Goal: Task Accomplishment & Management: Use online tool/utility

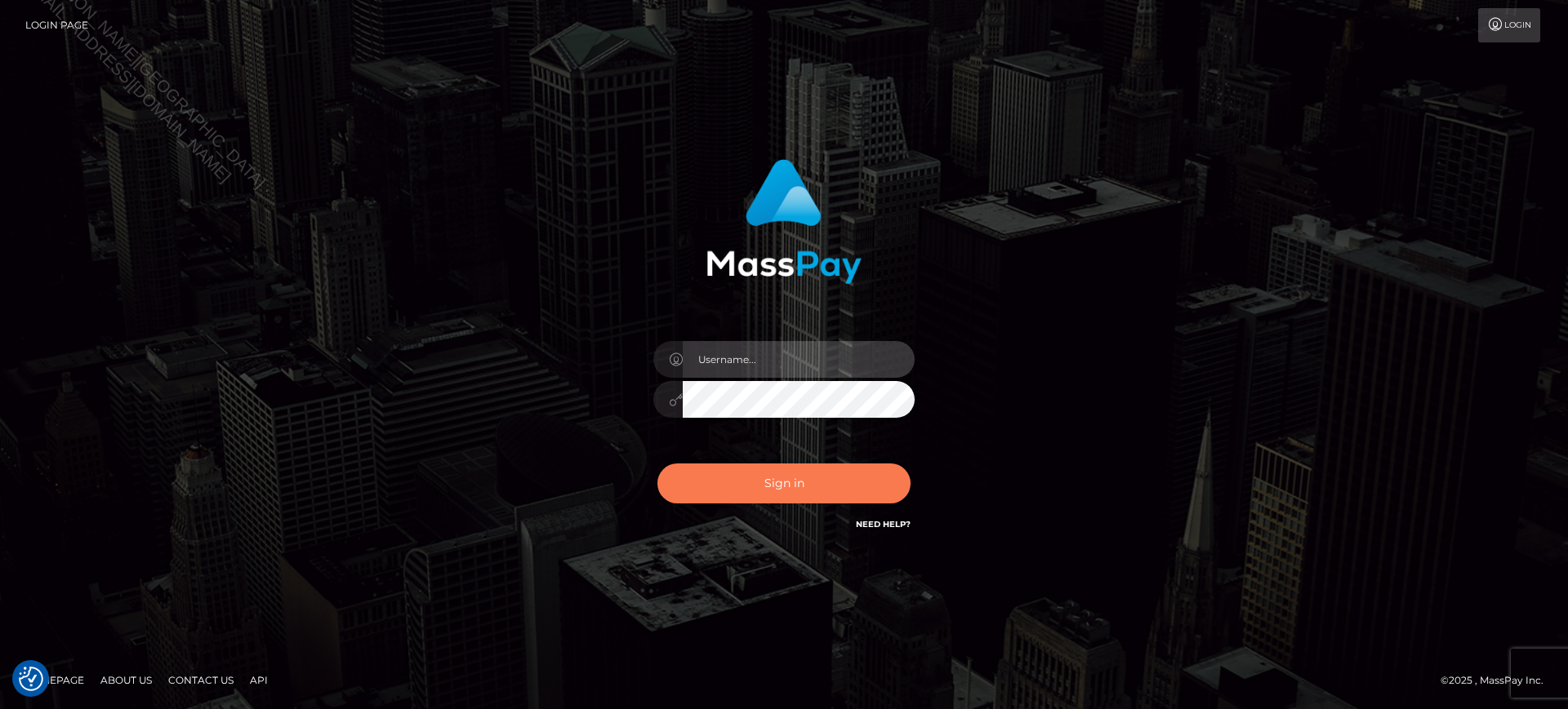
type input "Jiecel"
click at [809, 493] on button "Sign in" at bounding box center [784, 483] width 253 height 40
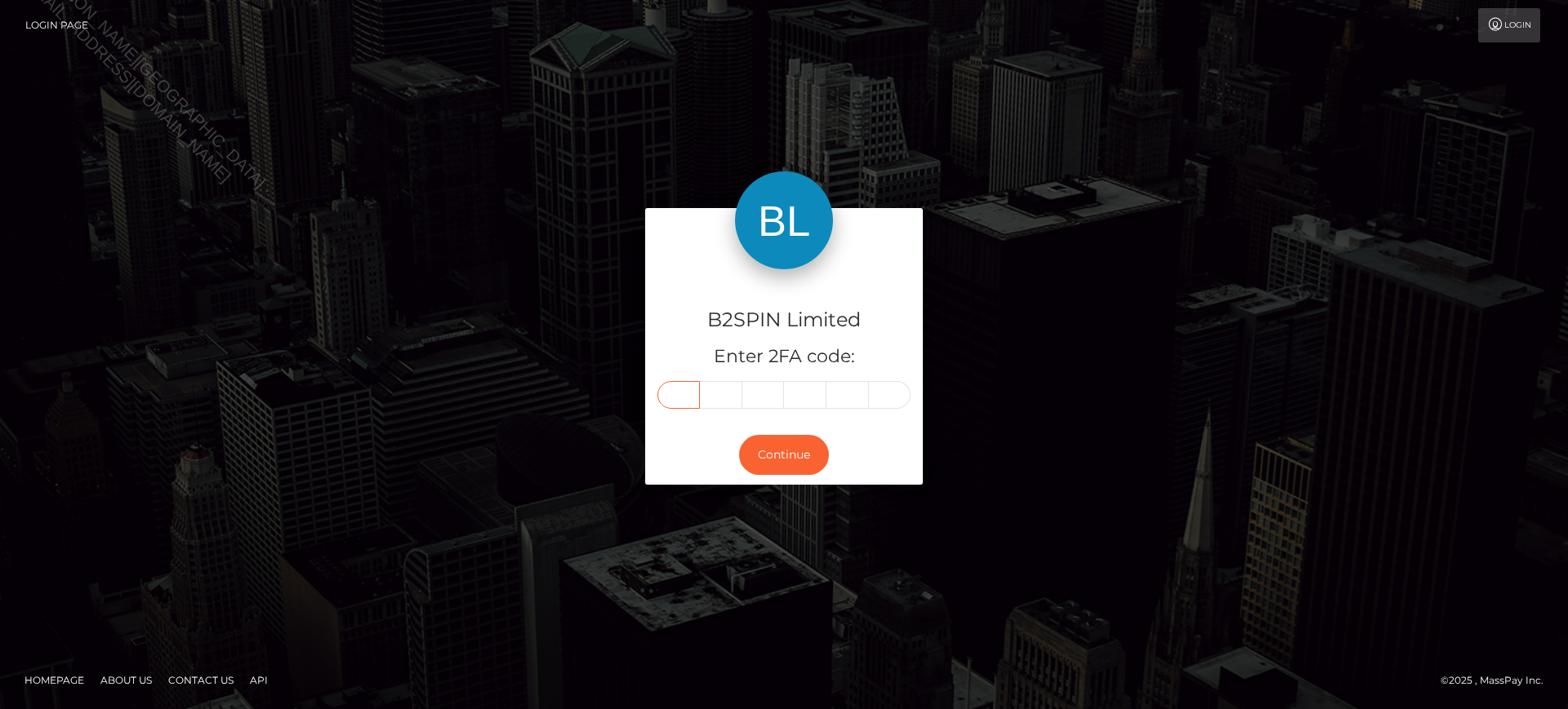
click at [693, 397] on input "text" at bounding box center [678, 395] width 43 height 28
type input "0"
type input "6"
type input "8"
type input "2"
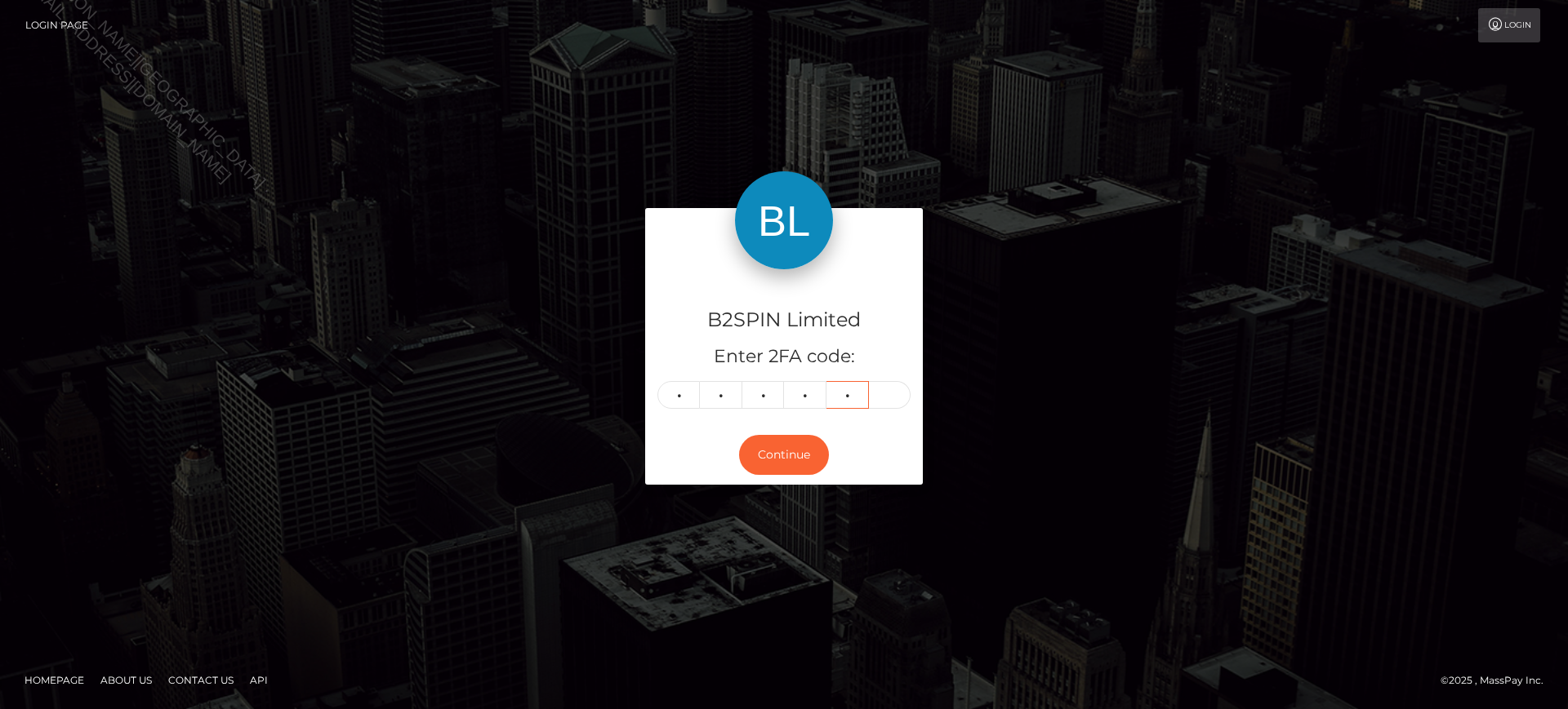
type input "7"
type input "4"
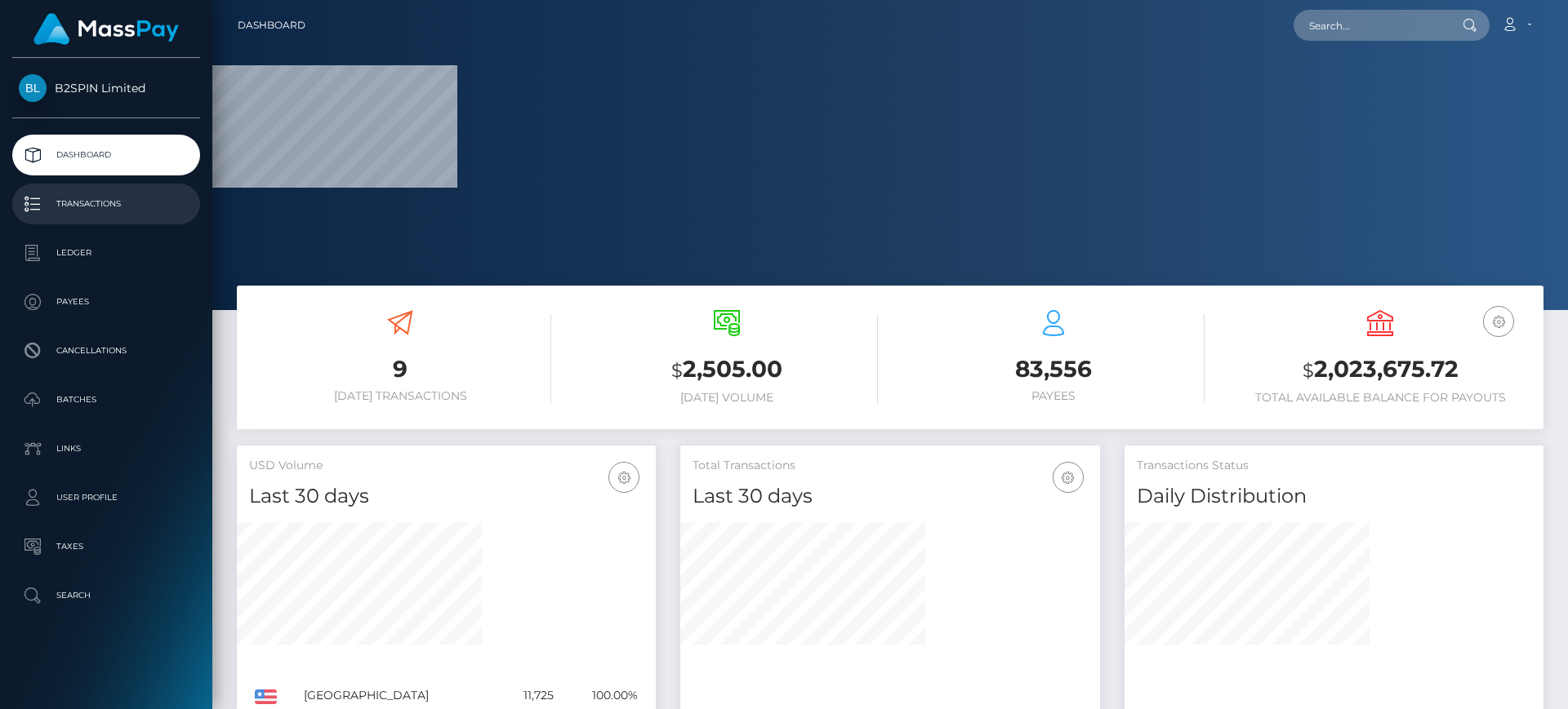
click at [116, 210] on p "Transactions" at bounding box center [105, 204] width 175 height 24
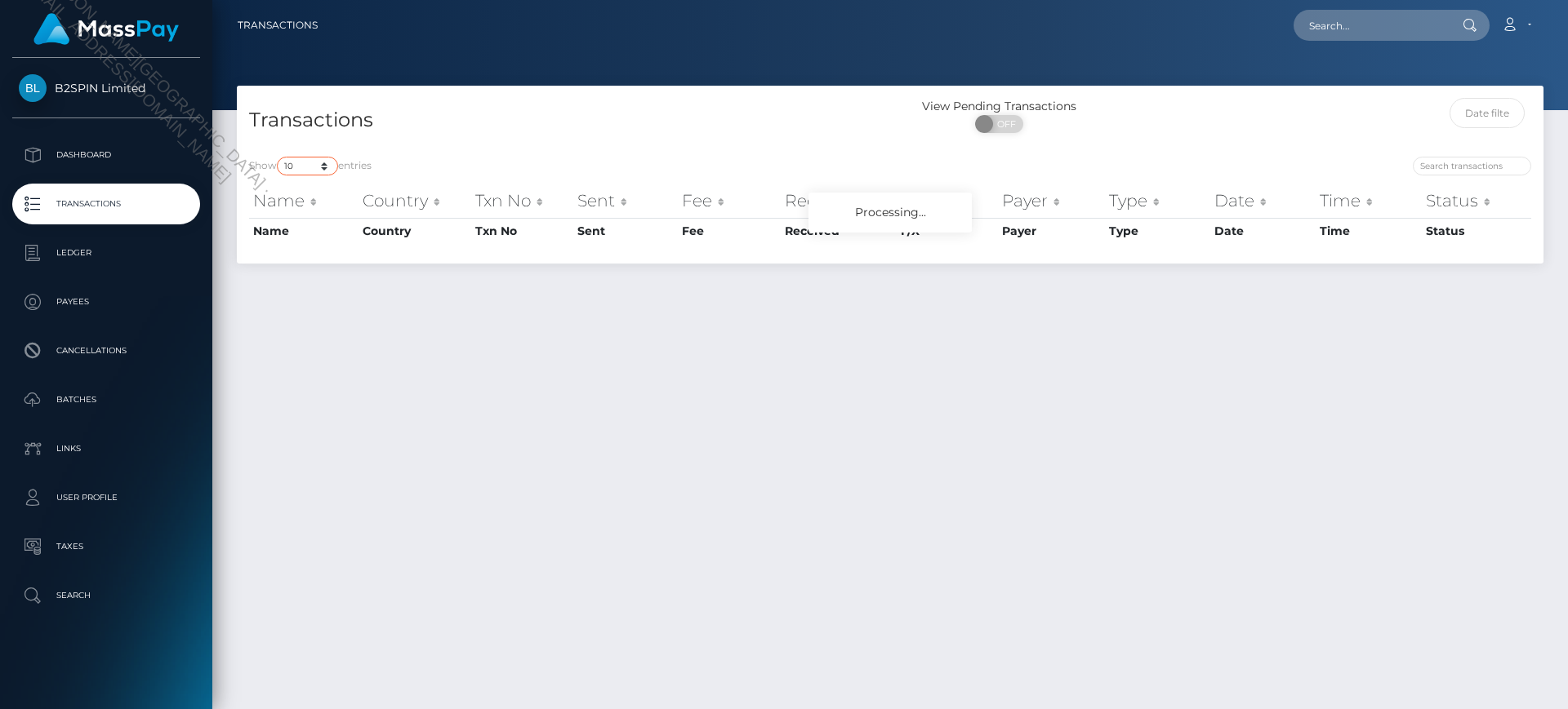
click at [306, 156] on select "10 25 50 100 250 500 1,000 3,500" at bounding box center [306, 165] width 61 height 18
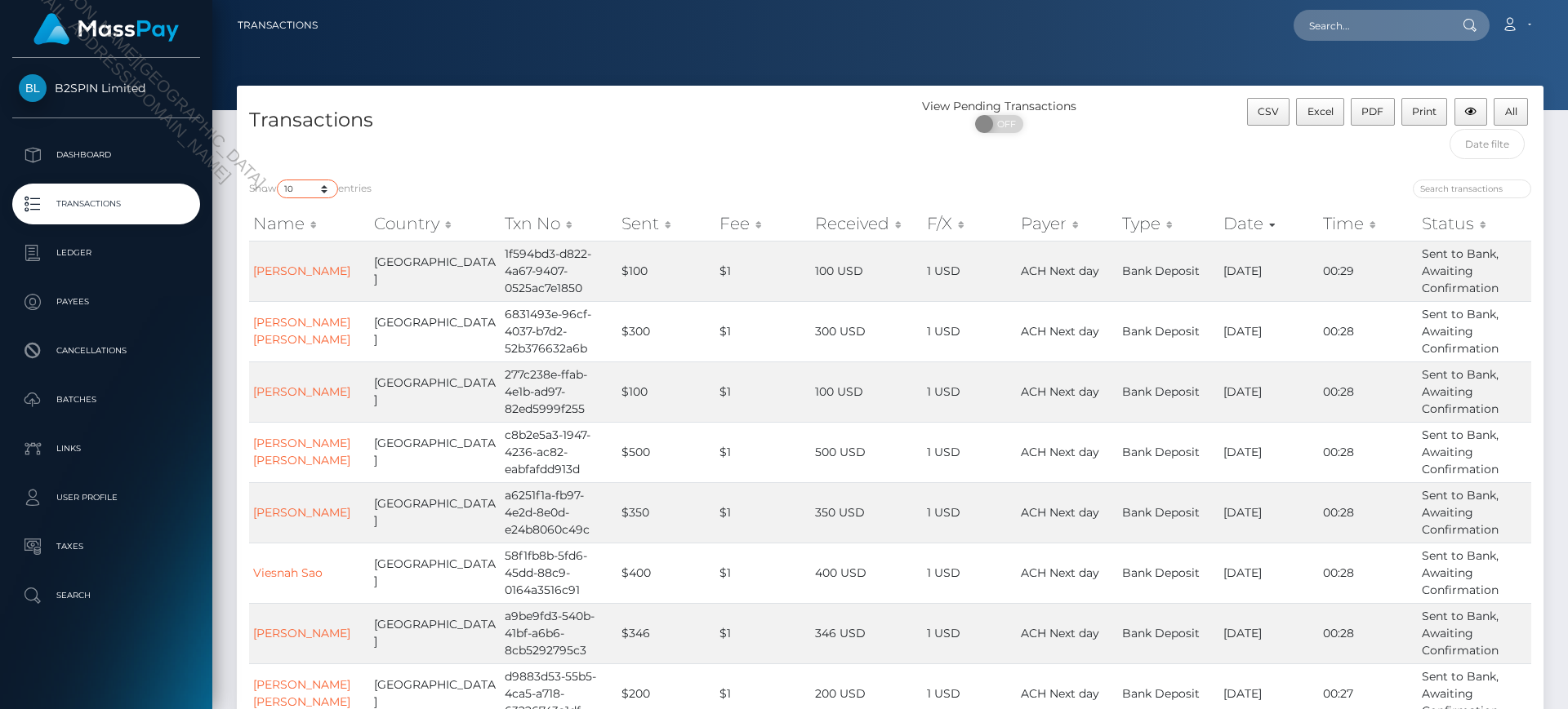
select select "3500"
click at [278, 180] on select "10 25 50 100 250 500 1,000 3,500" at bounding box center [306, 188] width 61 height 18
click at [1012, 125] on span "OFF" at bounding box center [1004, 124] width 41 height 18
checkbox input "true"
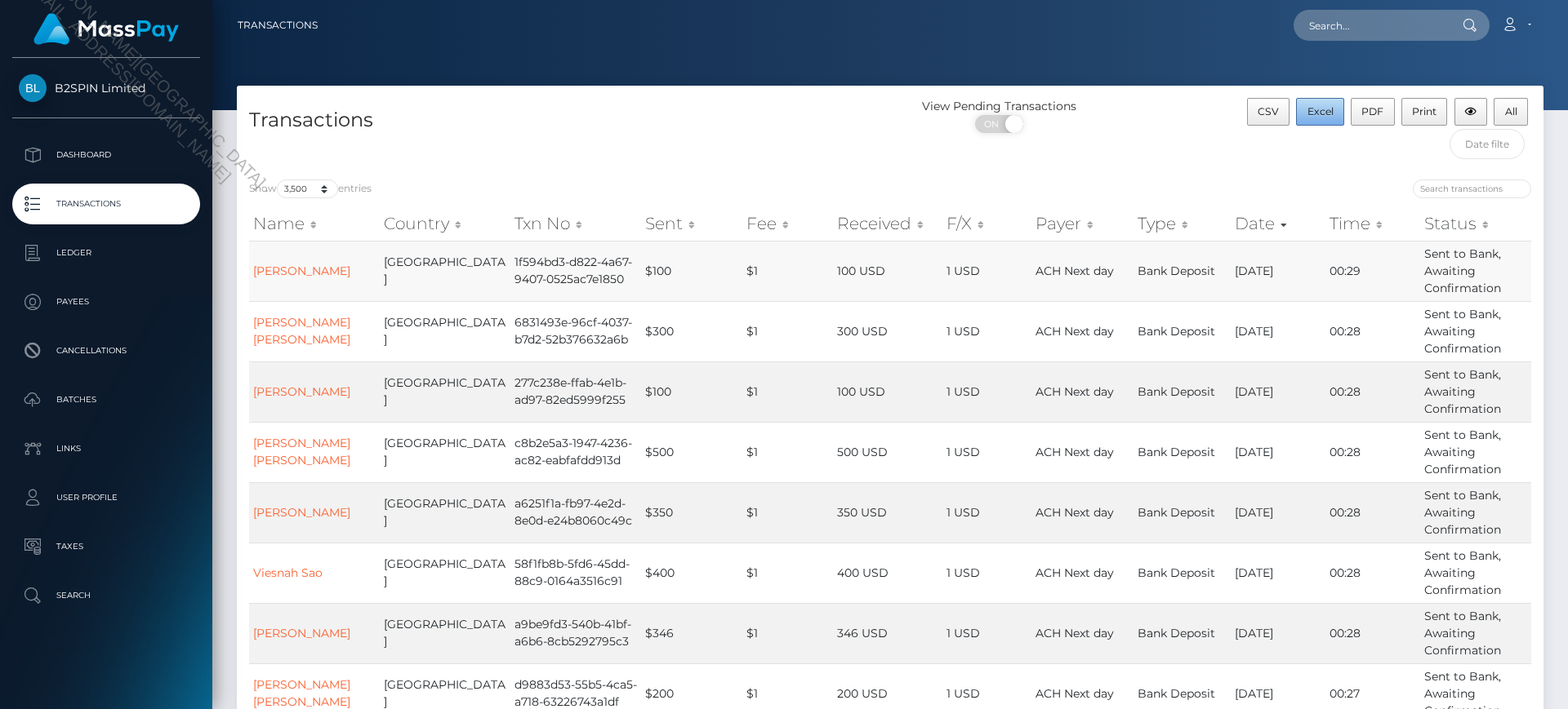
drag, startPoint x: 1322, startPoint y: 116, endPoint x: 1352, endPoint y: 249, distance: 136.3
click at [1322, 116] on span "Excel" at bounding box center [1320, 111] width 26 height 13
